Goal: Transaction & Acquisition: Purchase product/service

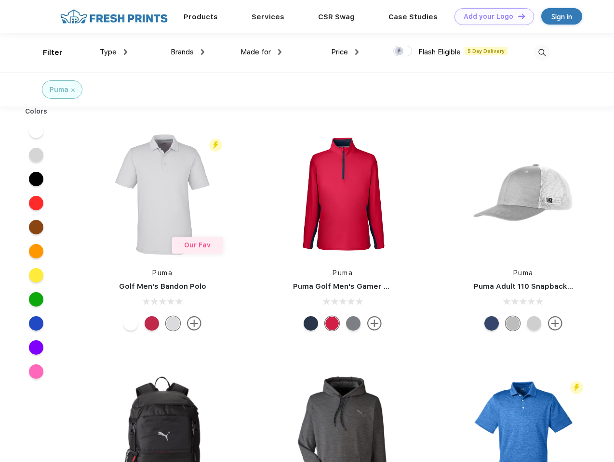
click at [490, 16] on link "Add your Logo Design Tool" at bounding box center [493, 16] width 79 height 17
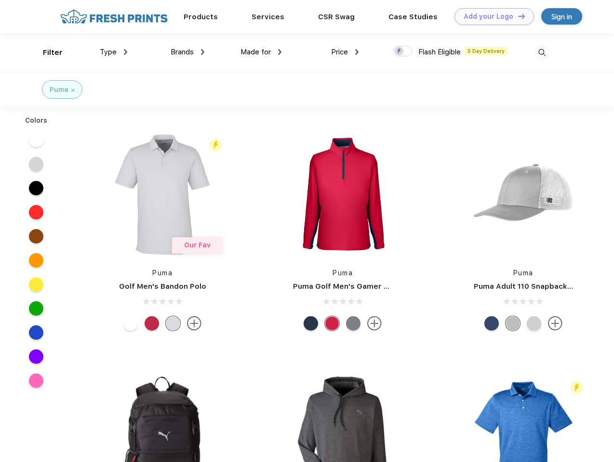
click at [0, 0] on div "Design Tool" at bounding box center [0, 0] width 0 height 0
click at [517, 16] on link "Add your Logo Design Tool" at bounding box center [493, 16] width 79 height 17
click at [46, 52] on div "Filter" at bounding box center [53, 52] width 20 height 11
click at [114, 52] on span "Type" at bounding box center [108, 52] width 17 height 9
click at [187, 52] on span "Brands" at bounding box center [181, 52] width 23 height 9
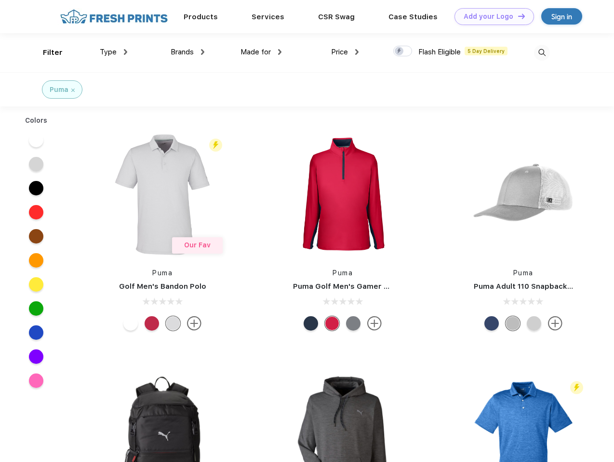
click at [261, 52] on span "Made for" at bounding box center [255, 52] width 30 height 9
click at [345, 52] on span "Price" at bounding box center [339, 52] width 17 height 9
click at [403, 52] on div at bounding box center [402, 51] width 19 height 11
click at [399, 52] on input "checkbox" at bounding box center [396, 48] width 6 height 6
click at [541, 52] on img at bounding box center [542, 53] width 16 height 16
